Goal: Task Accomplishment & Management: Manage account settings

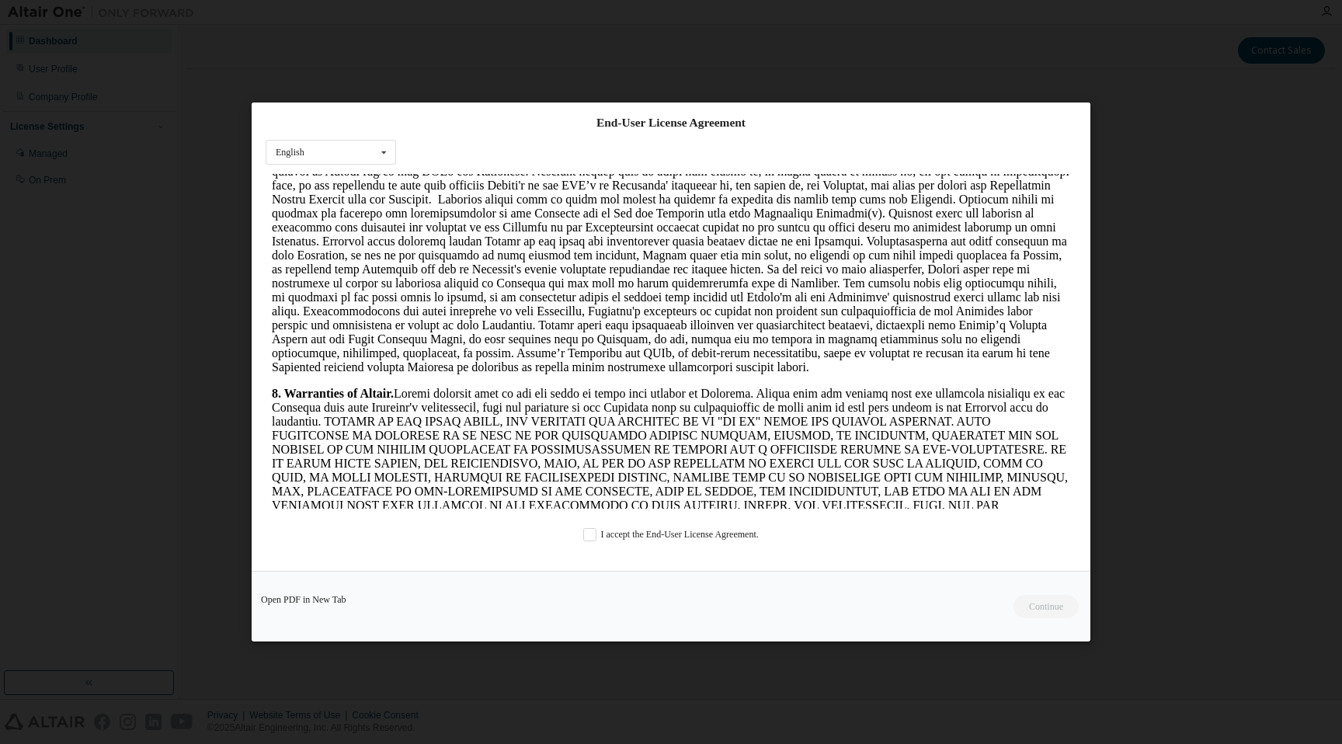
scroll to position [1869, 0]
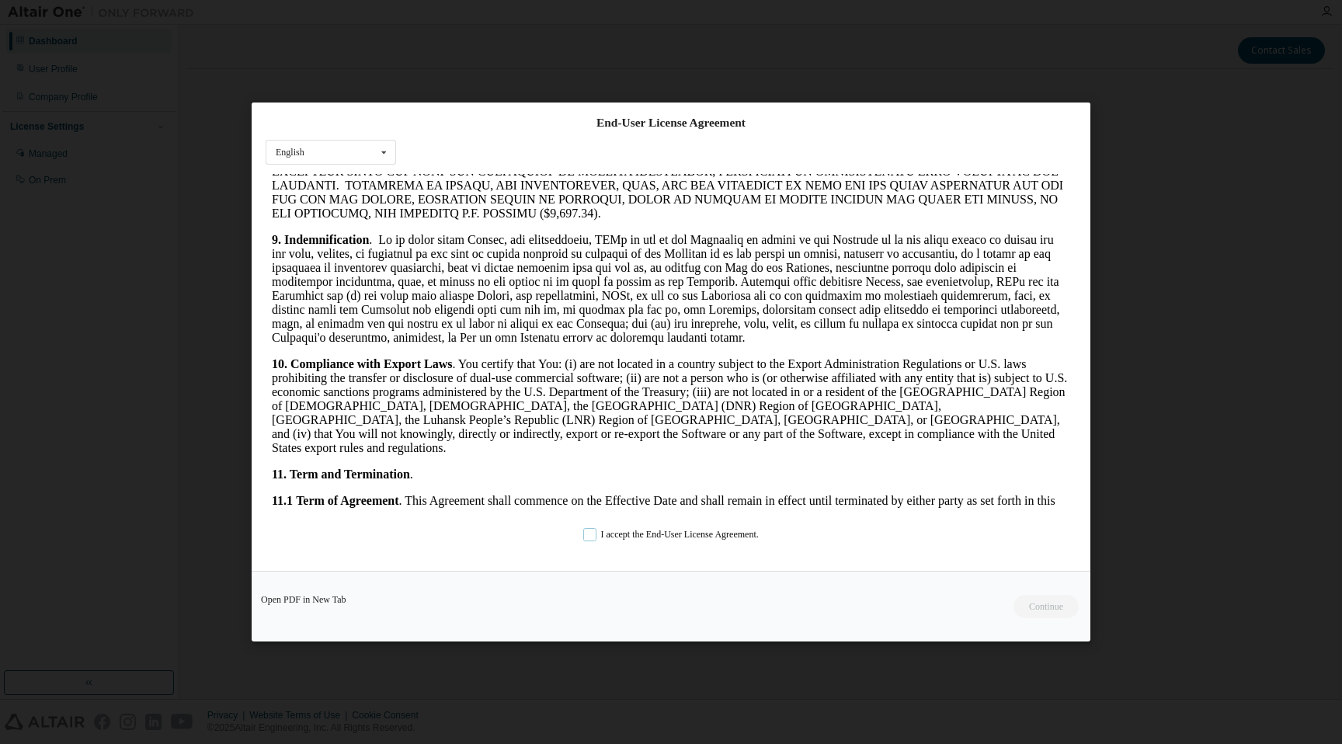
click at [590, 532] on label "I accept the End-User License Agreement." at bounding box center [671, 534] width 176 height 13
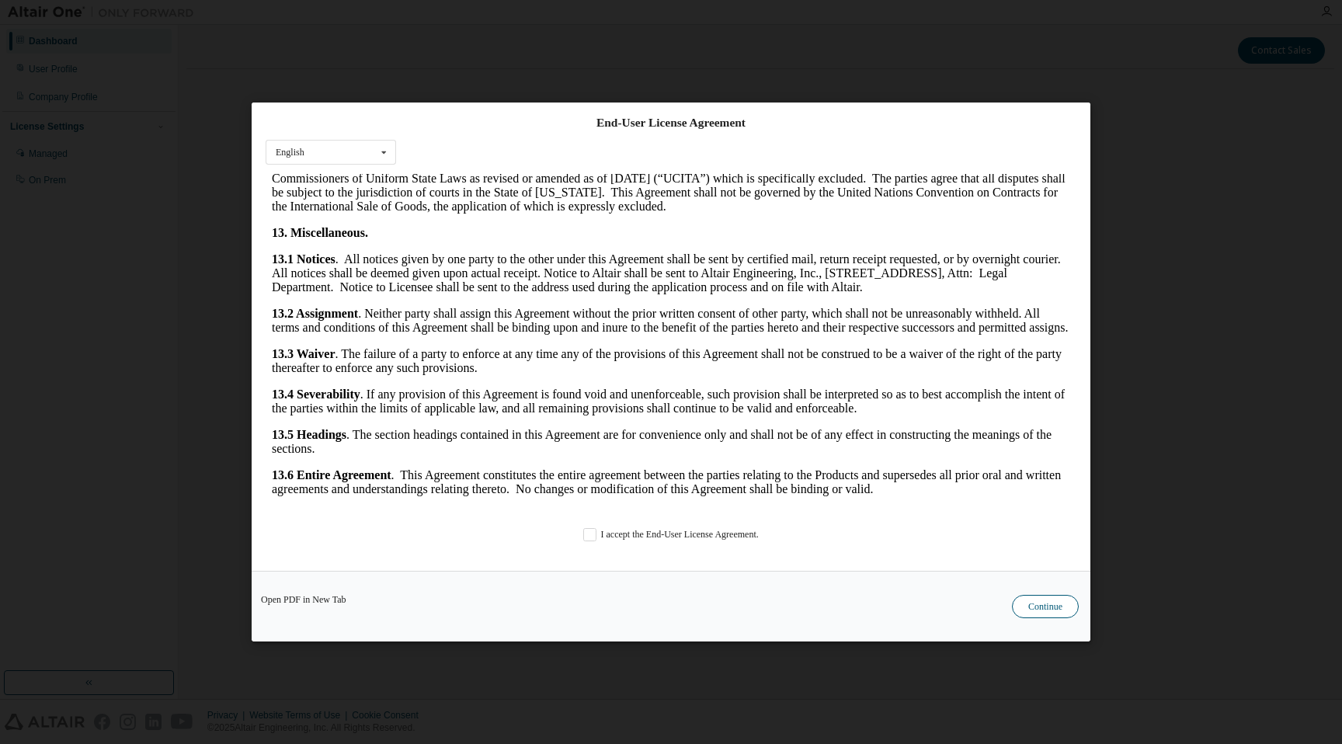
click at [1060, 605] on button "Continue" at bounding box center [1045, 606] width 67 height 23
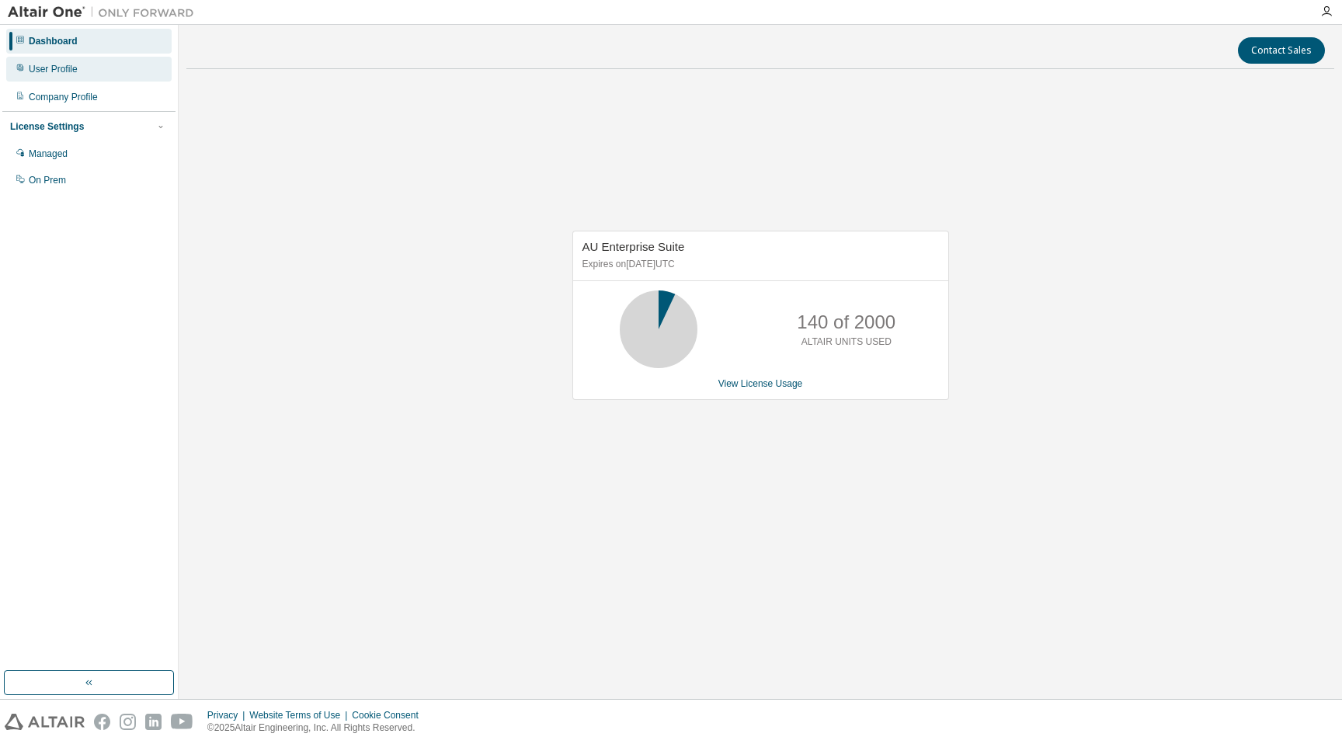
click at [63, 67] on div "User Profile" at bounding box center [53, 69] width 49 height 12
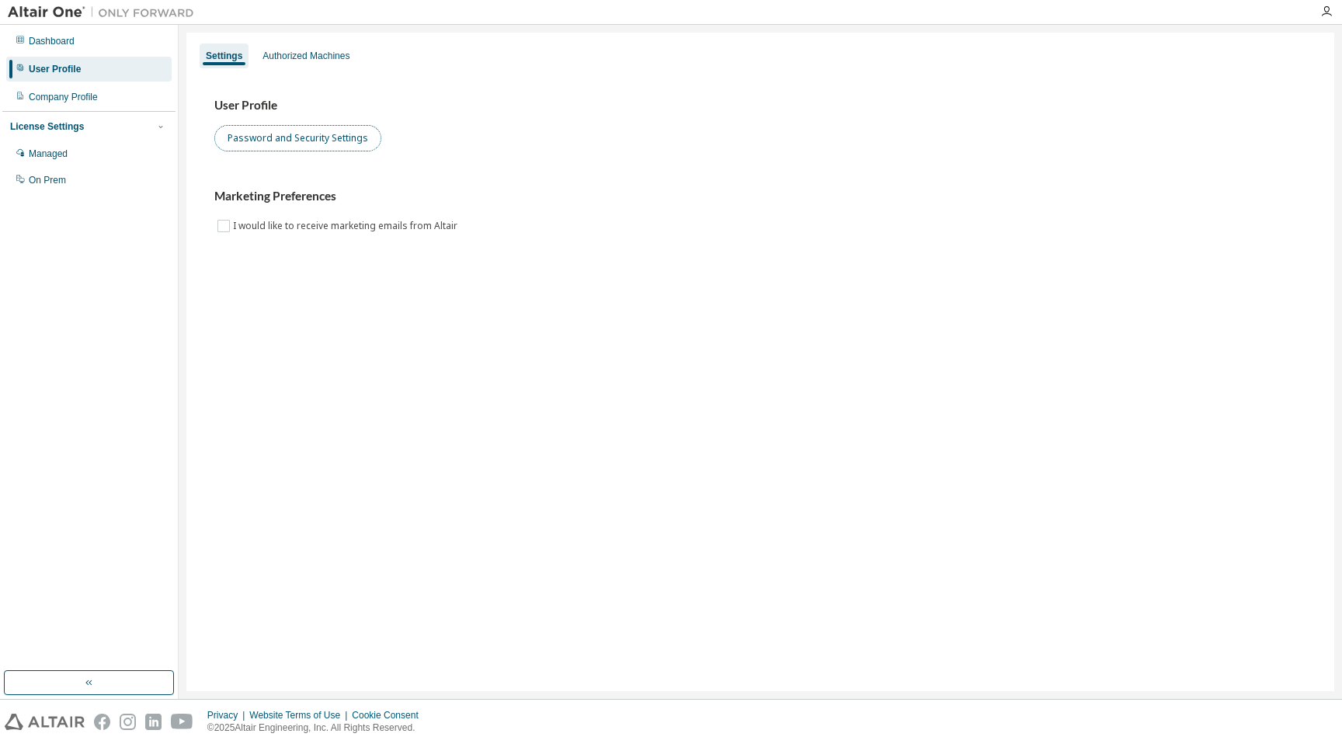
click at [354, 142] on button "Password and Security Settings" at bounding box center [297, 138] width 167 height 26
